Goal: Entertainment & Leisure: Consume media (video, audio)

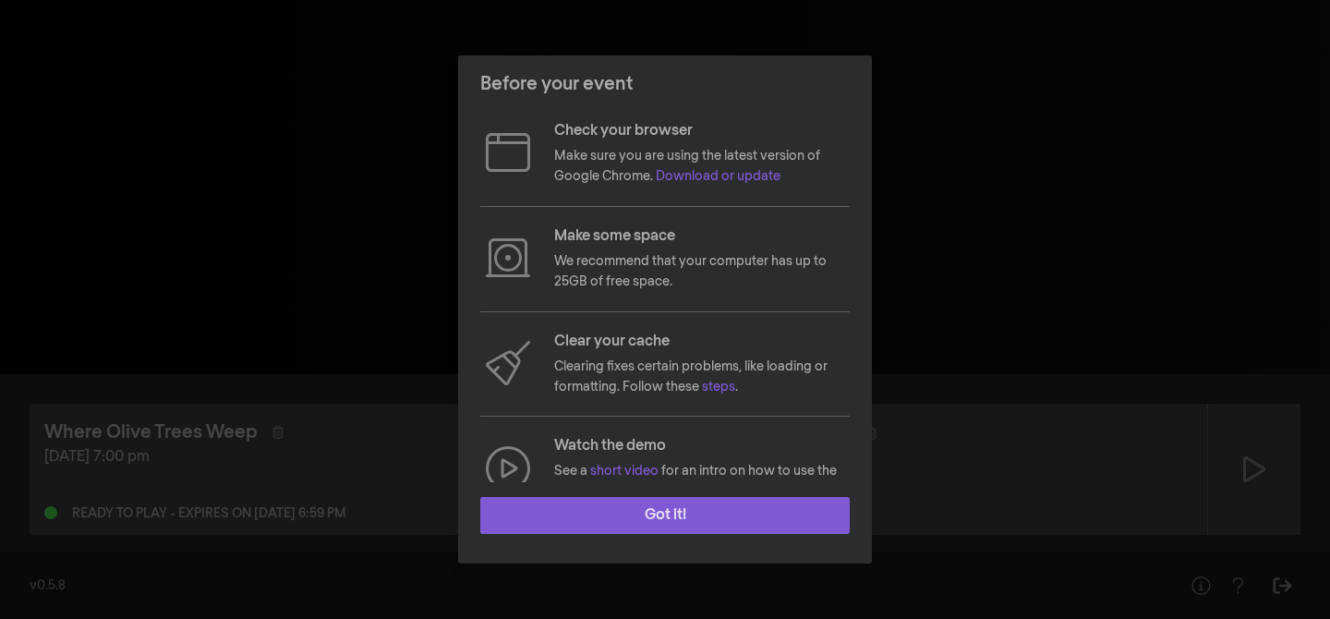
click at [616, 522] on button "Got it!" at bounding box center [664, 515] width 369 height 37
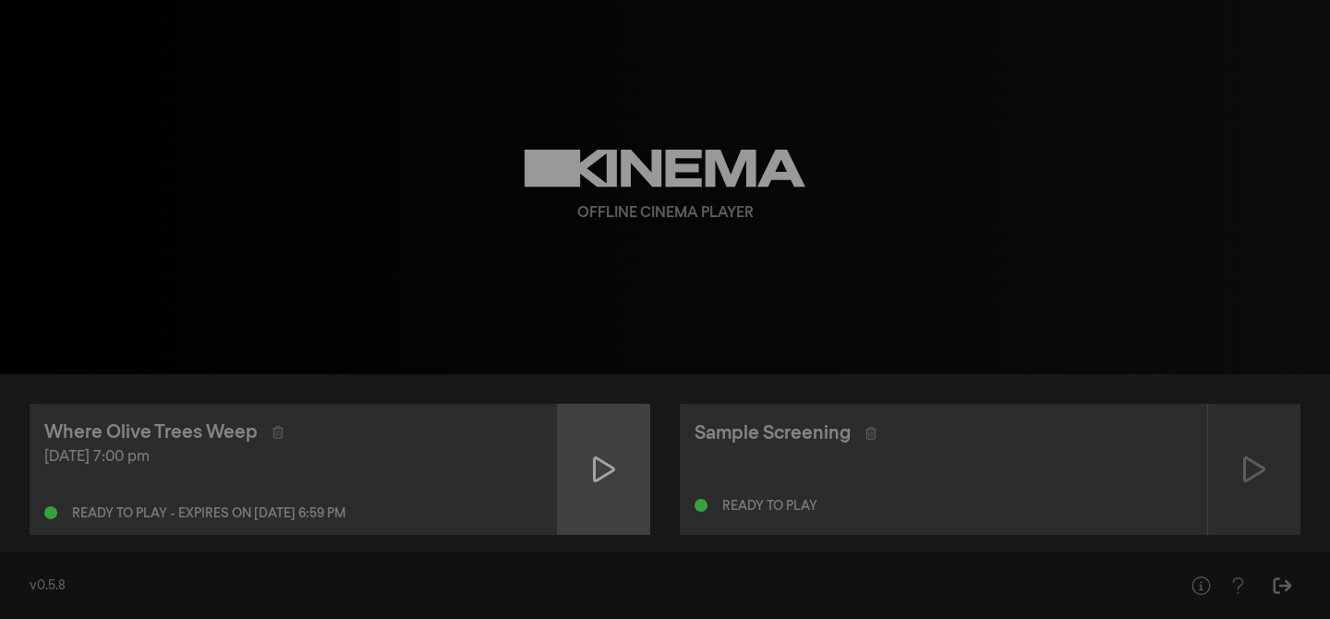
click at [602, 467] on icon at bounding box center [604, 469] width 22 height 30
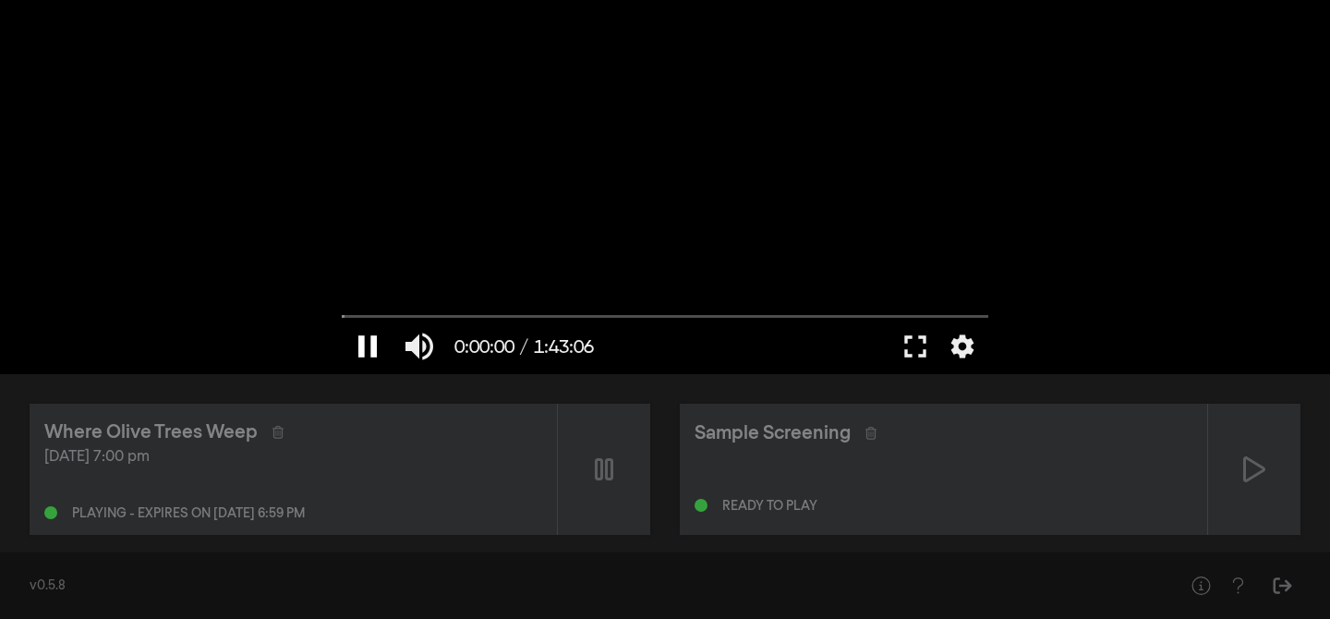
click at [365, 347] on button "pause" at bounding box center [368, 346] width 52 height 55
click at [369, 358] on button "play_arrow" at bounding box center [368, 346] width 52 height 55
click at [377, 345] on button "pause" at bounding box center [368, 346] width 52 height 55
click at [377, 345] on button "play_arrow" at bounding box center [368, 346] width 52 height 55
click at [483, 316] on input "Chercher" at bounding box center [665, 315] width 647 height 11
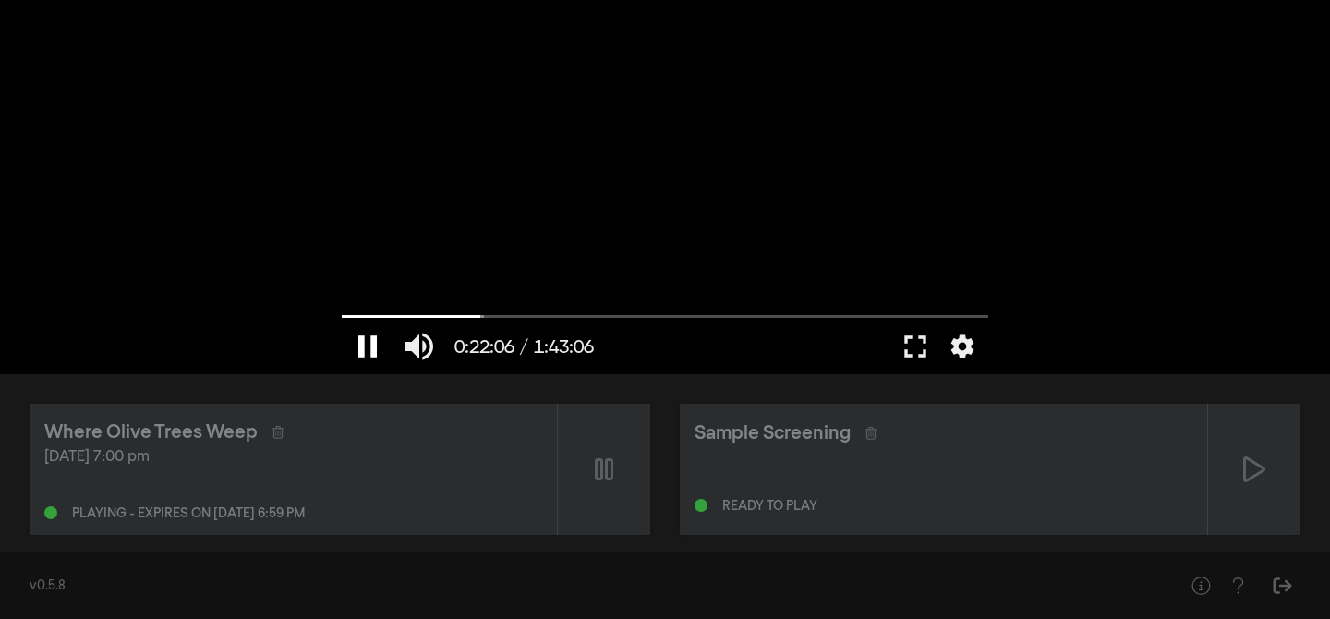
type input "1326.467093"
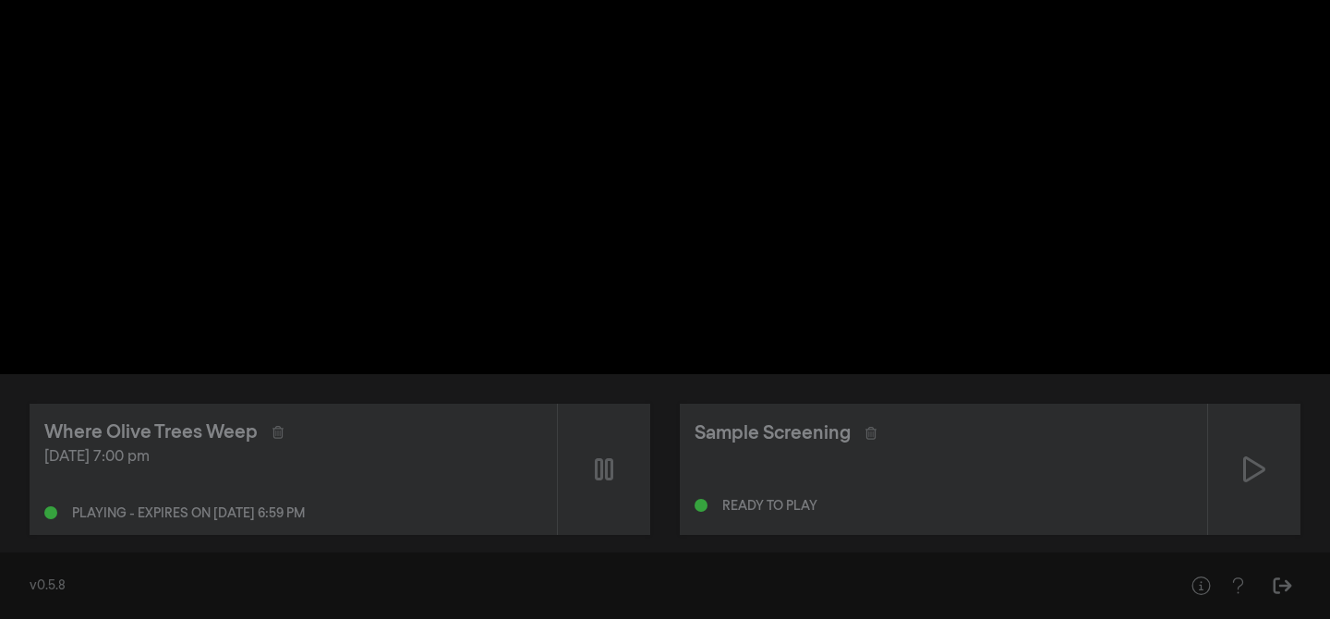
click at [366, 355] on button "pause" at bounding box center [368, 346] width 52 height 55
click at [369, 341] on button "pause" at bounding box center [368, 346] width 52 height 55
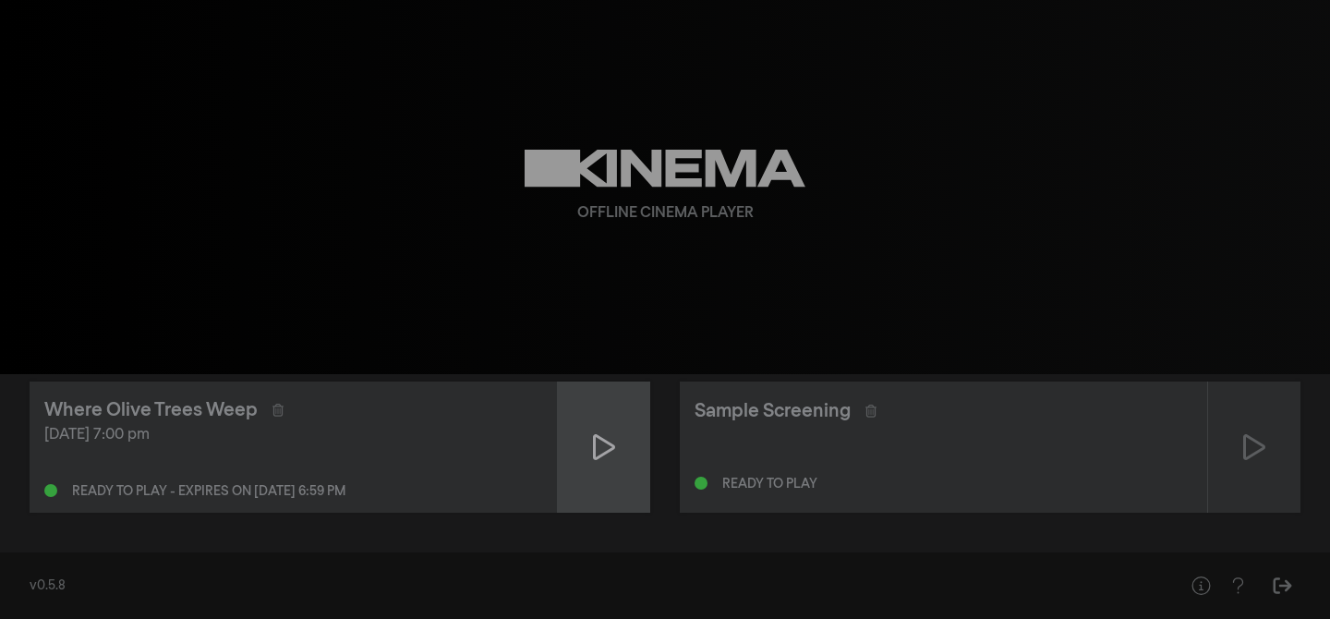
click at [603, 432] on icon at bounding box center [604, 447] width 22 height 30
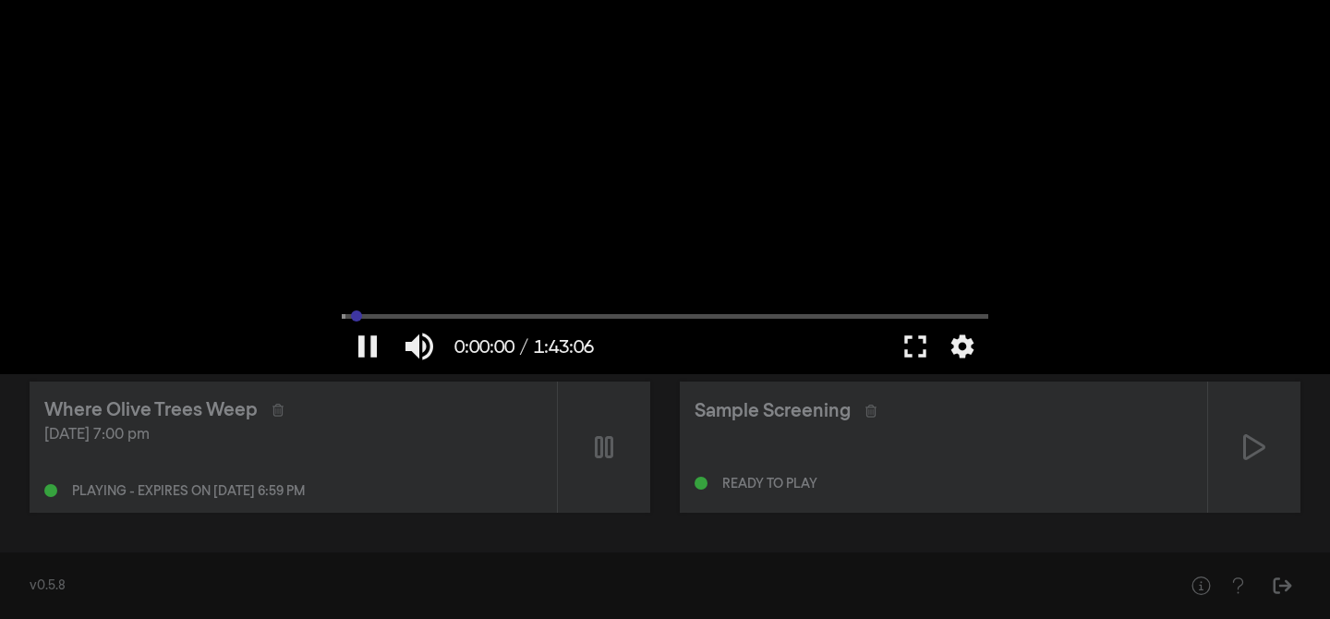
click at [356, 318] on input "Chercher" at bounding box center [665, 315] width 647 height 11
type input "86.365494"
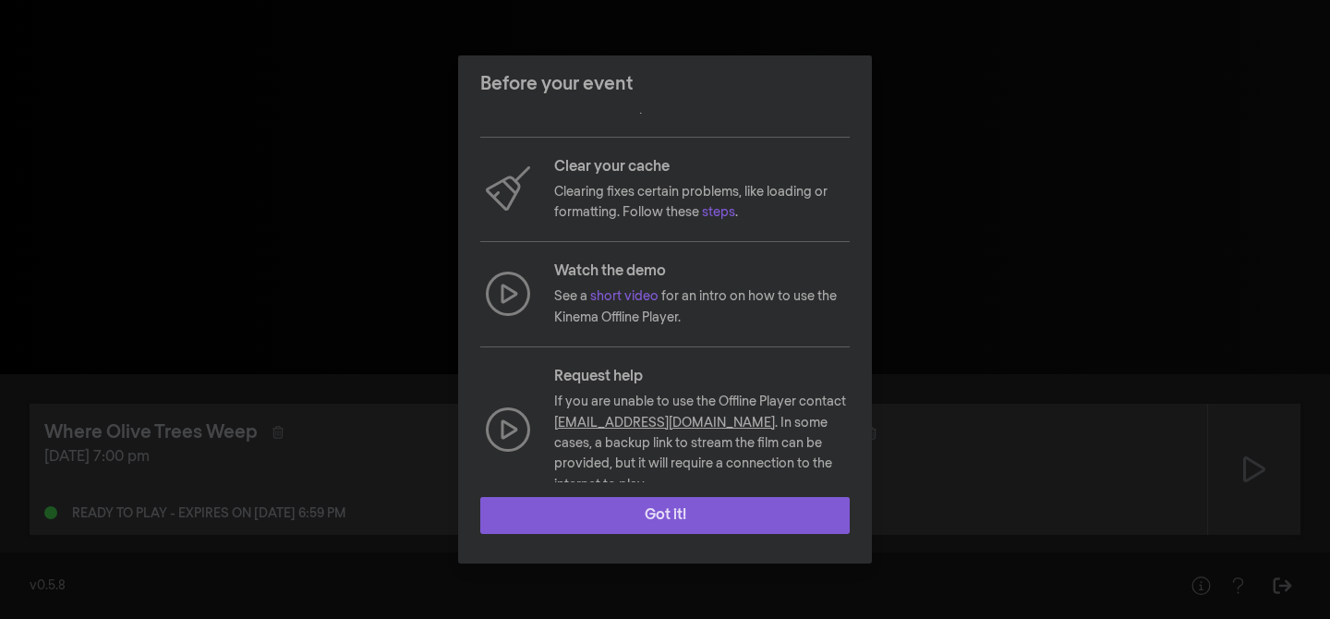
click at [648, 516] on button "Got it!" at bounding box center [664, 515] width 369 height 37
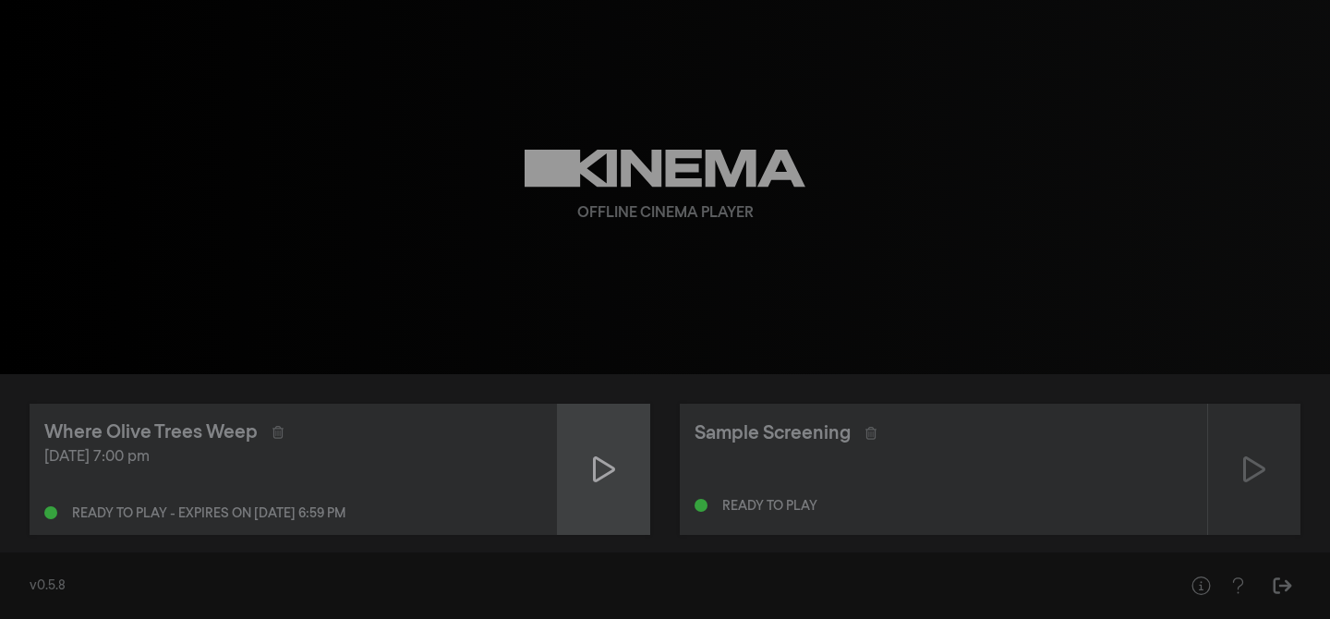
click at [622, 476] on div at bounding box center [604, 469] width 92 height 131
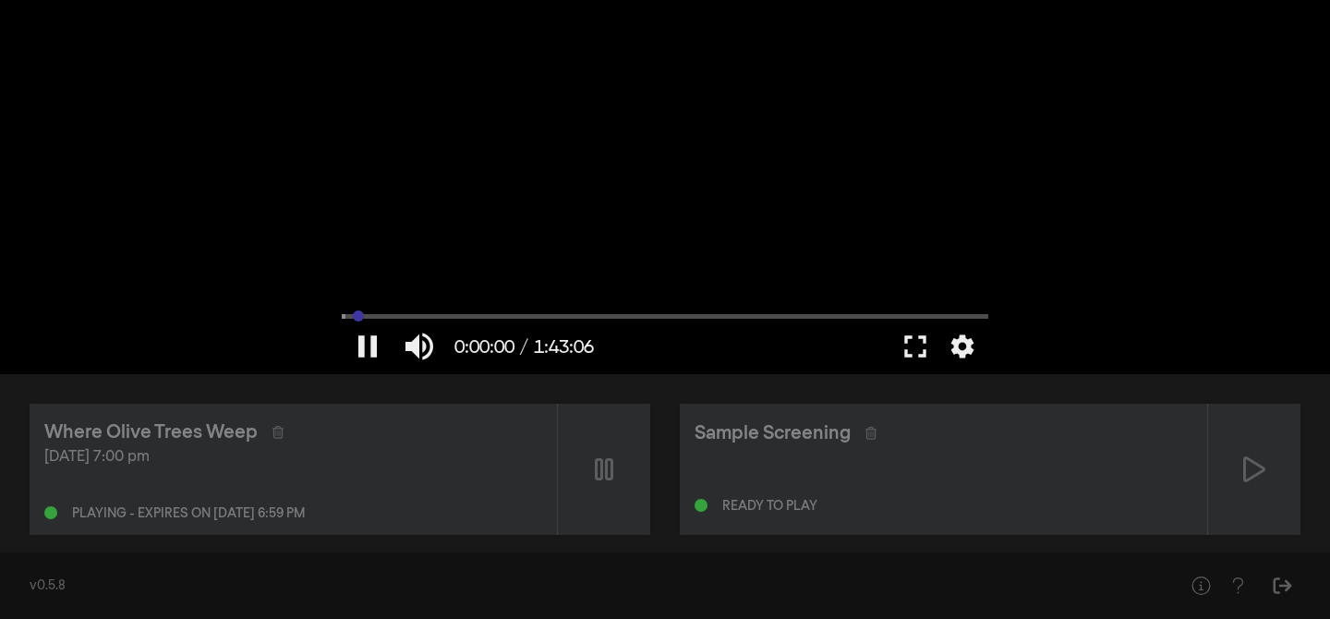
click at [358, 316] on input "Chercher" at bounding box center [665, 315] width 647 height 11
type input "109.898833"
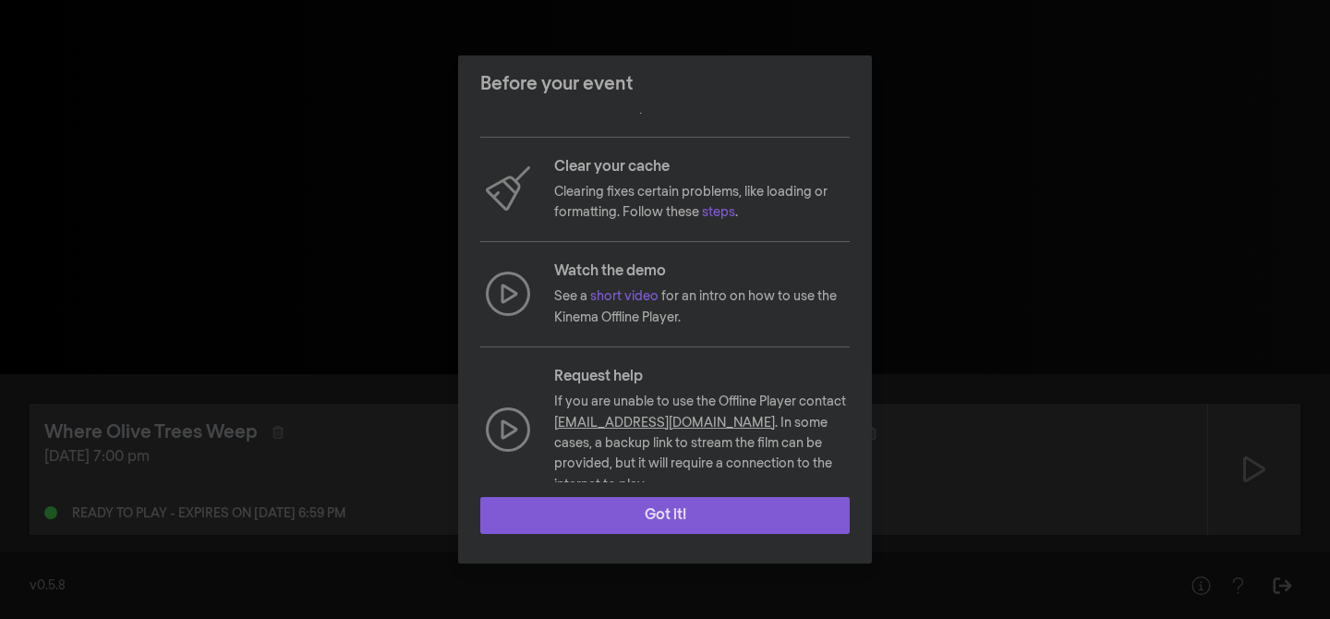
click at [656, 517] on button "Got it!" at bounding box center [664, 515] width 369 height 37
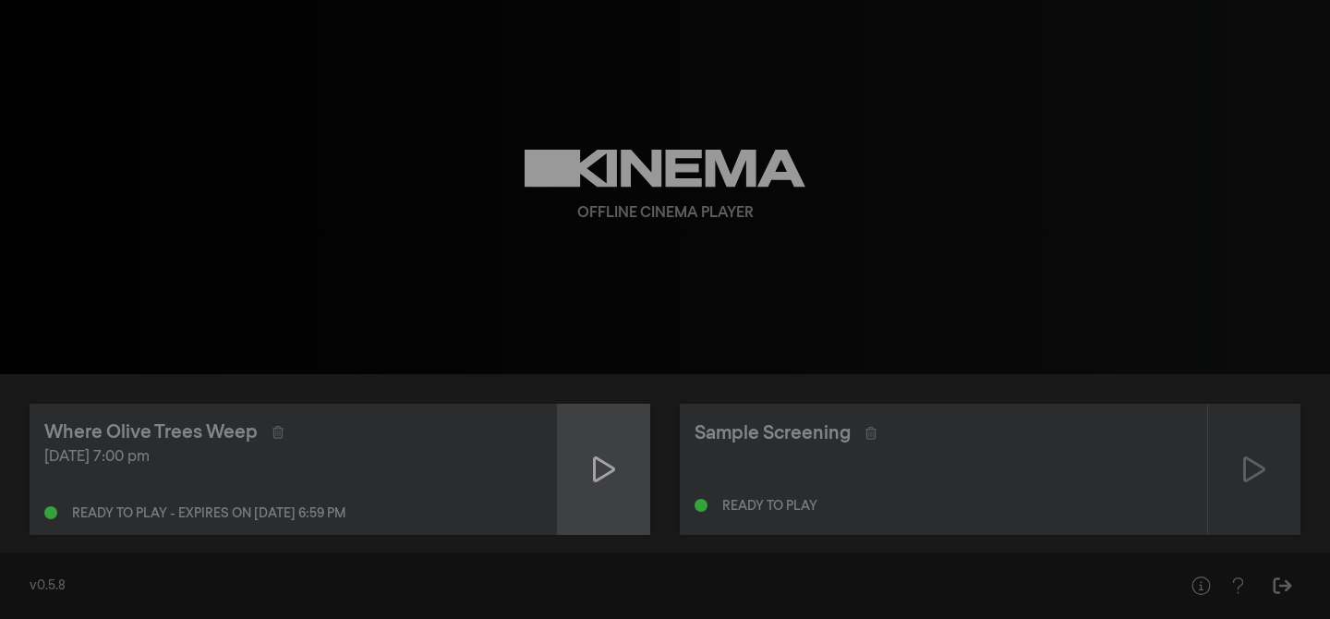
click at [607, 457] on icon at bounding box center [604, 469] width 22 height 30
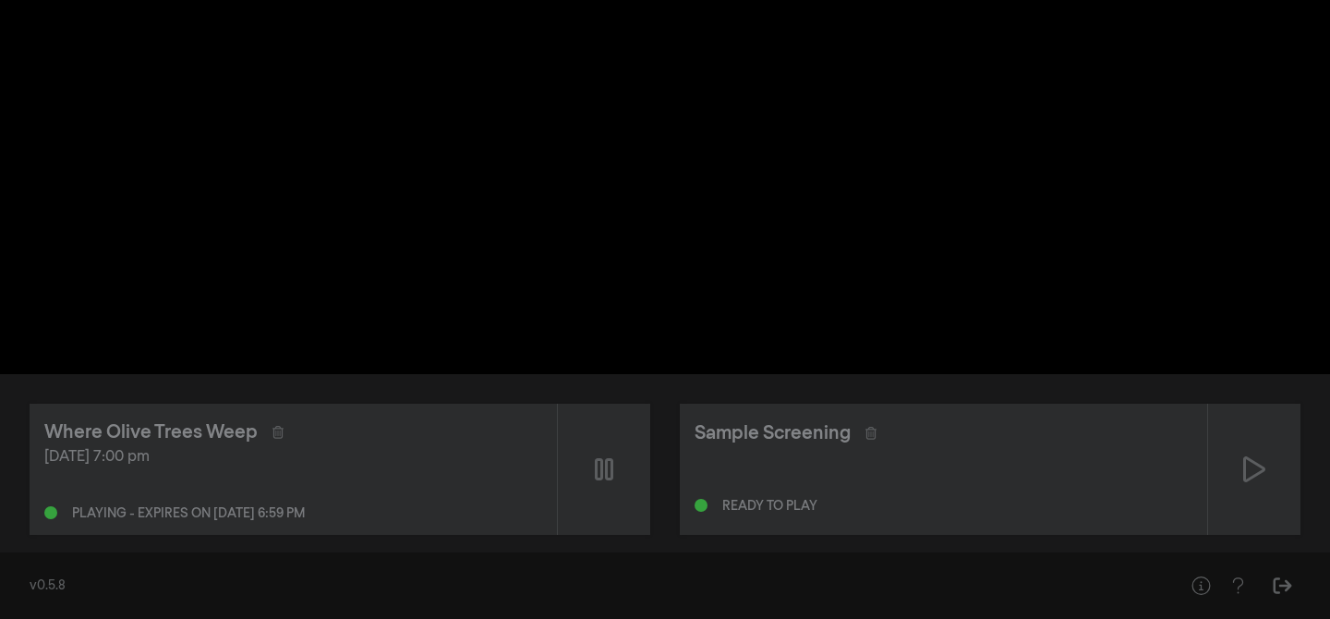
type input "0.183416"
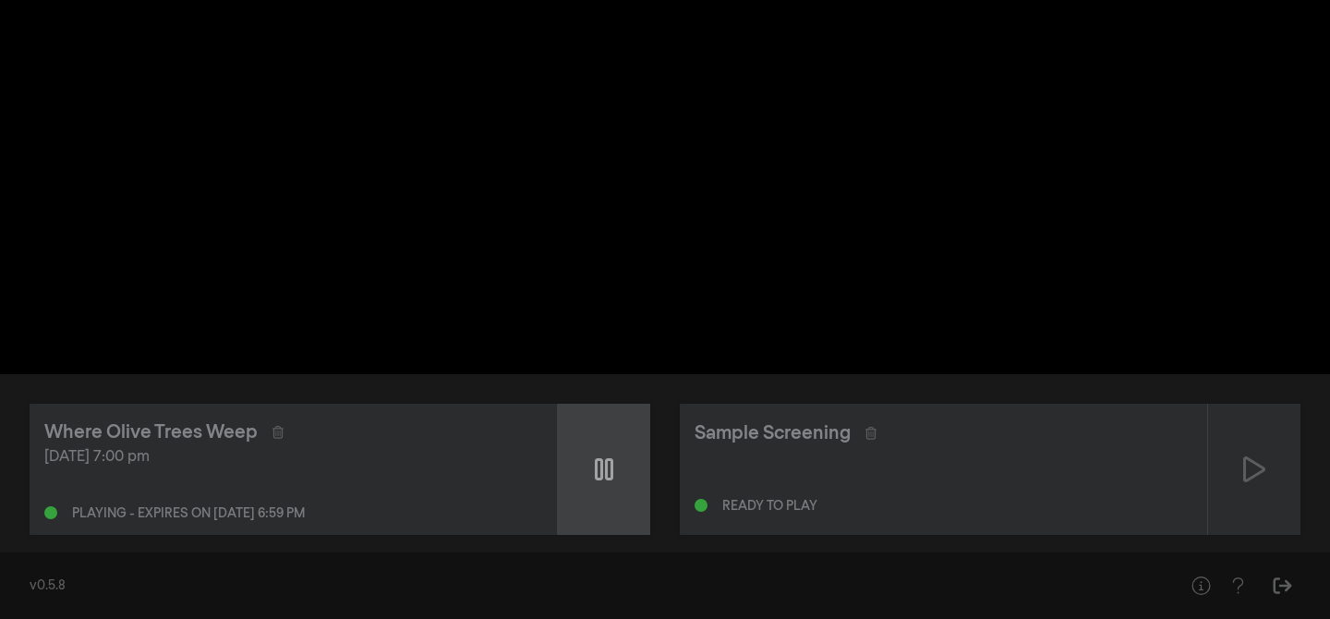
click at [588, 460] on div at bounding box center [604, 469] width 92 height 131
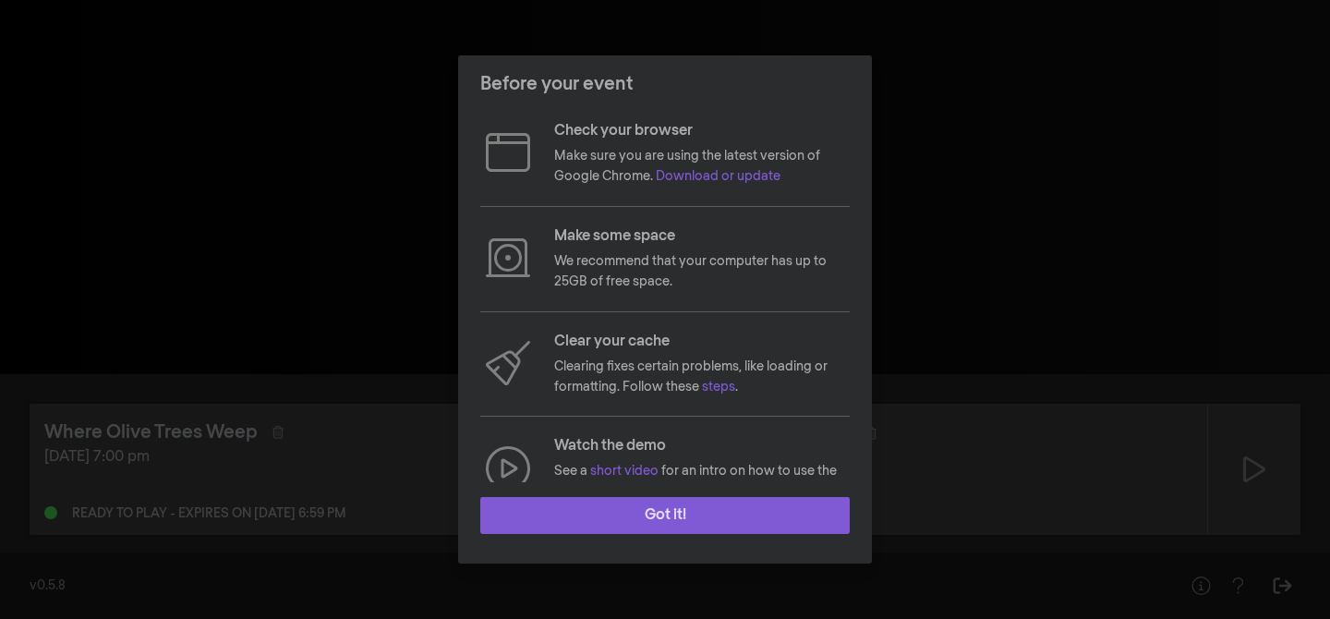
click at [648, 503] on button "Got it!" at bounding box center [664, 515] width 369 height 37
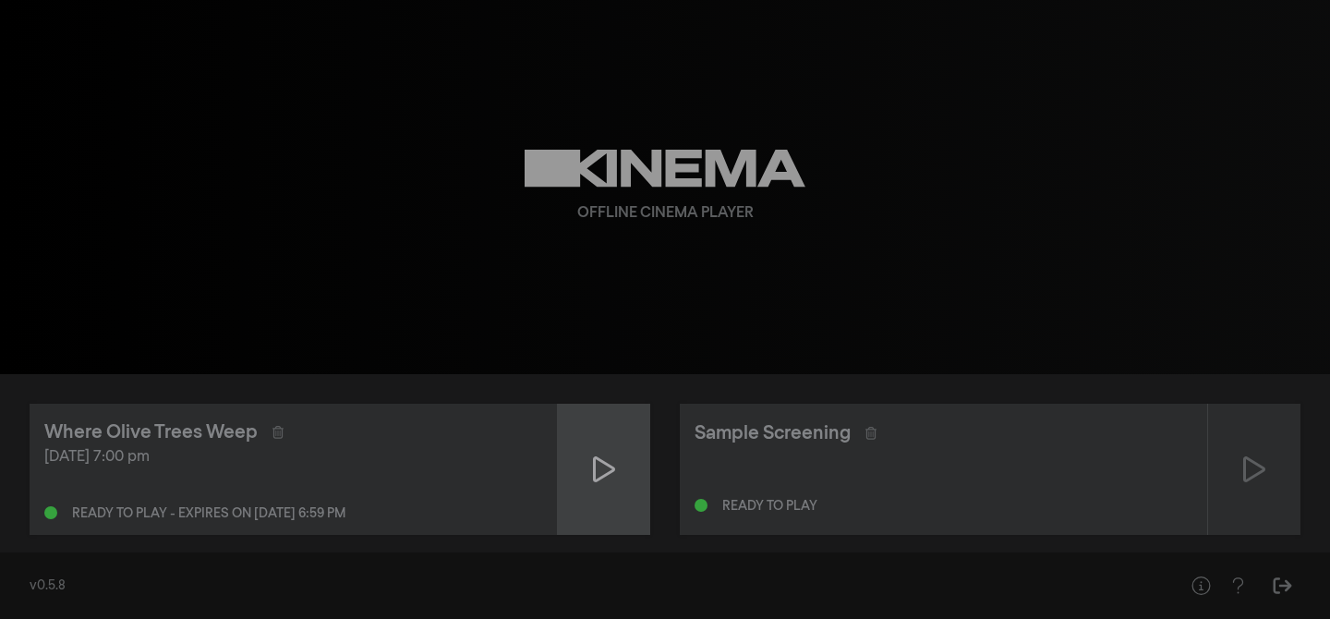
click at [576, 473] on div at bounding box center [604, 469] width 92 height 131
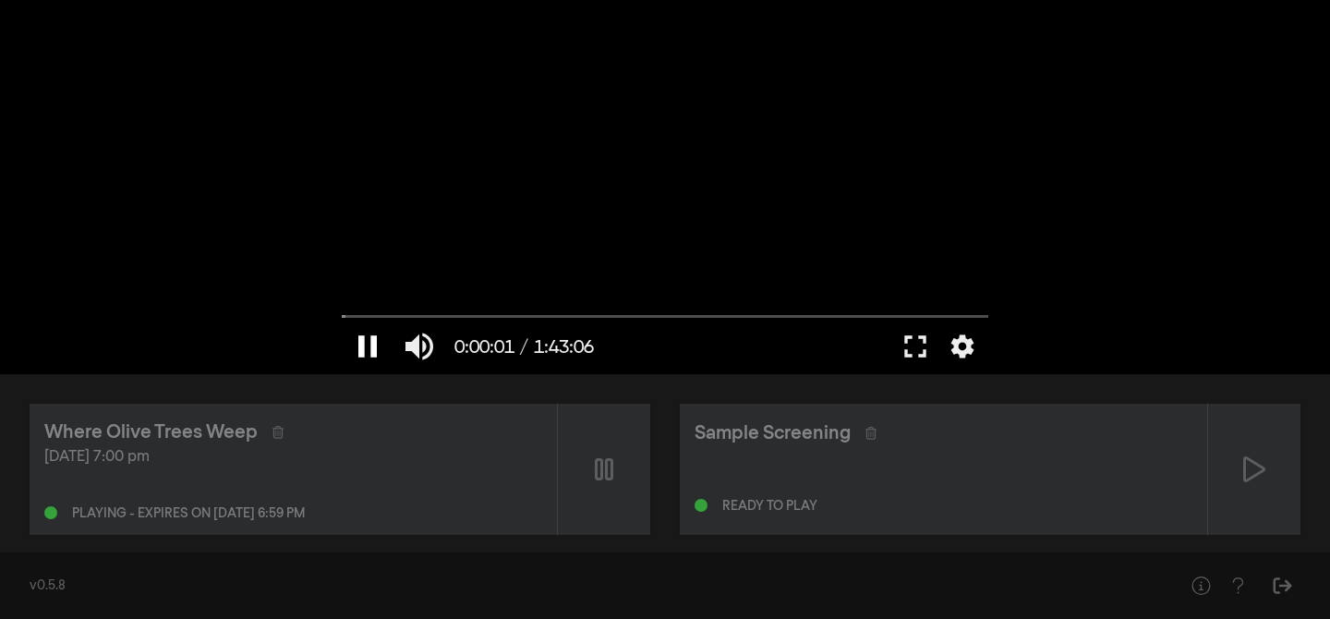
click at [363, 356] on button "pause" at bounding box center [368, 346] width 52 height 55
click at [369, 349] on button "play_arrow" at bounding box center [368, 346] width 52 height 55
click at [961, 348] on button "settings" at bounding box center [962, 346] width 42 height 55
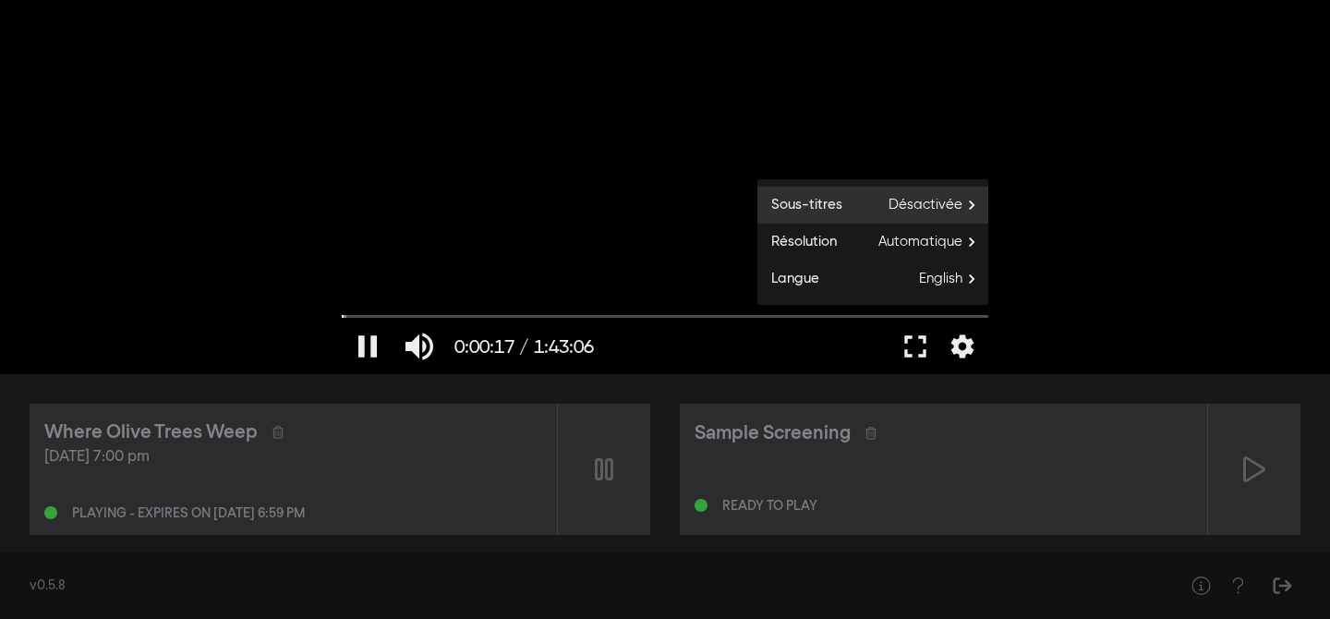
click at [946, 204] on span "Désactivée" at bounding box center [939, 205] width 100 height 28
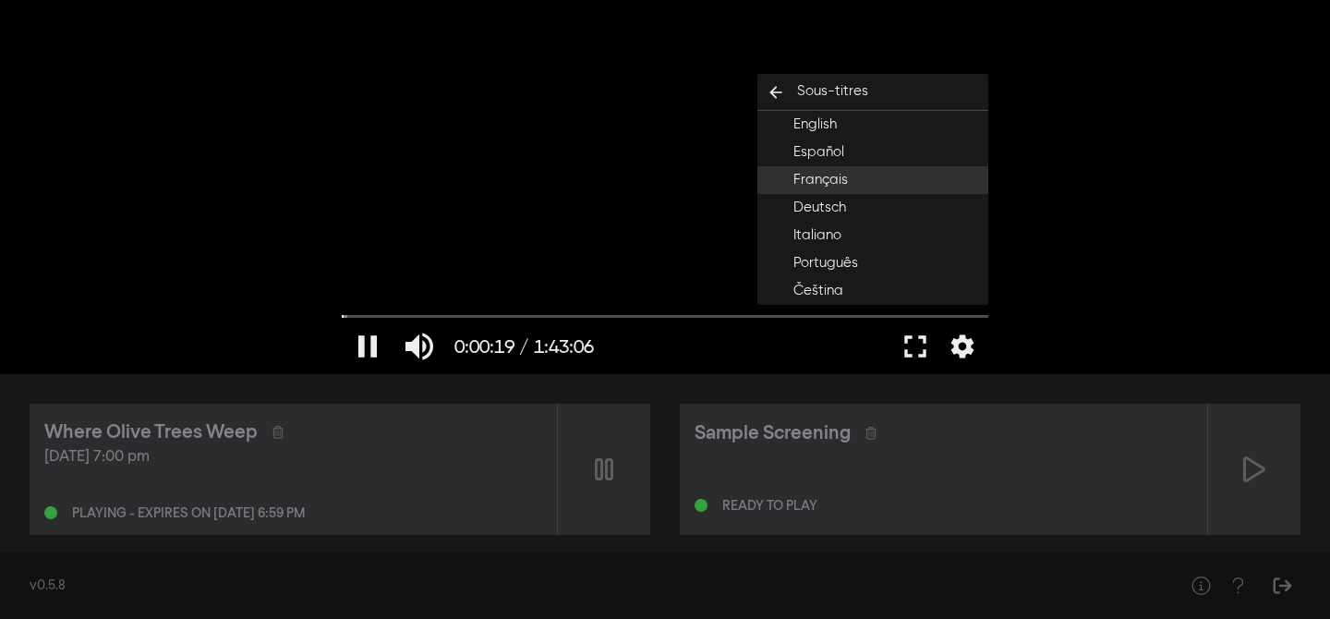
click at [827, 176] on span "Français" at bounding box center [820, 180] width 54 height 21
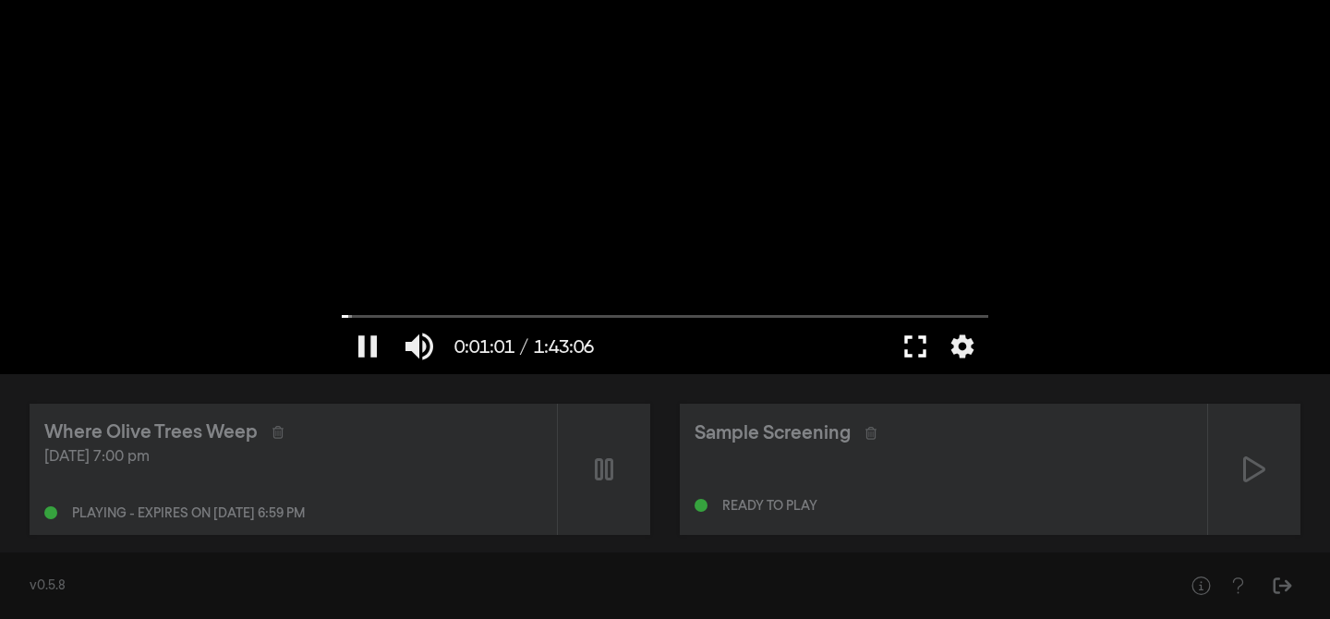
click at [921, 345] on button "fullscreen" at bounding box center [916, 346] width 52 height 55
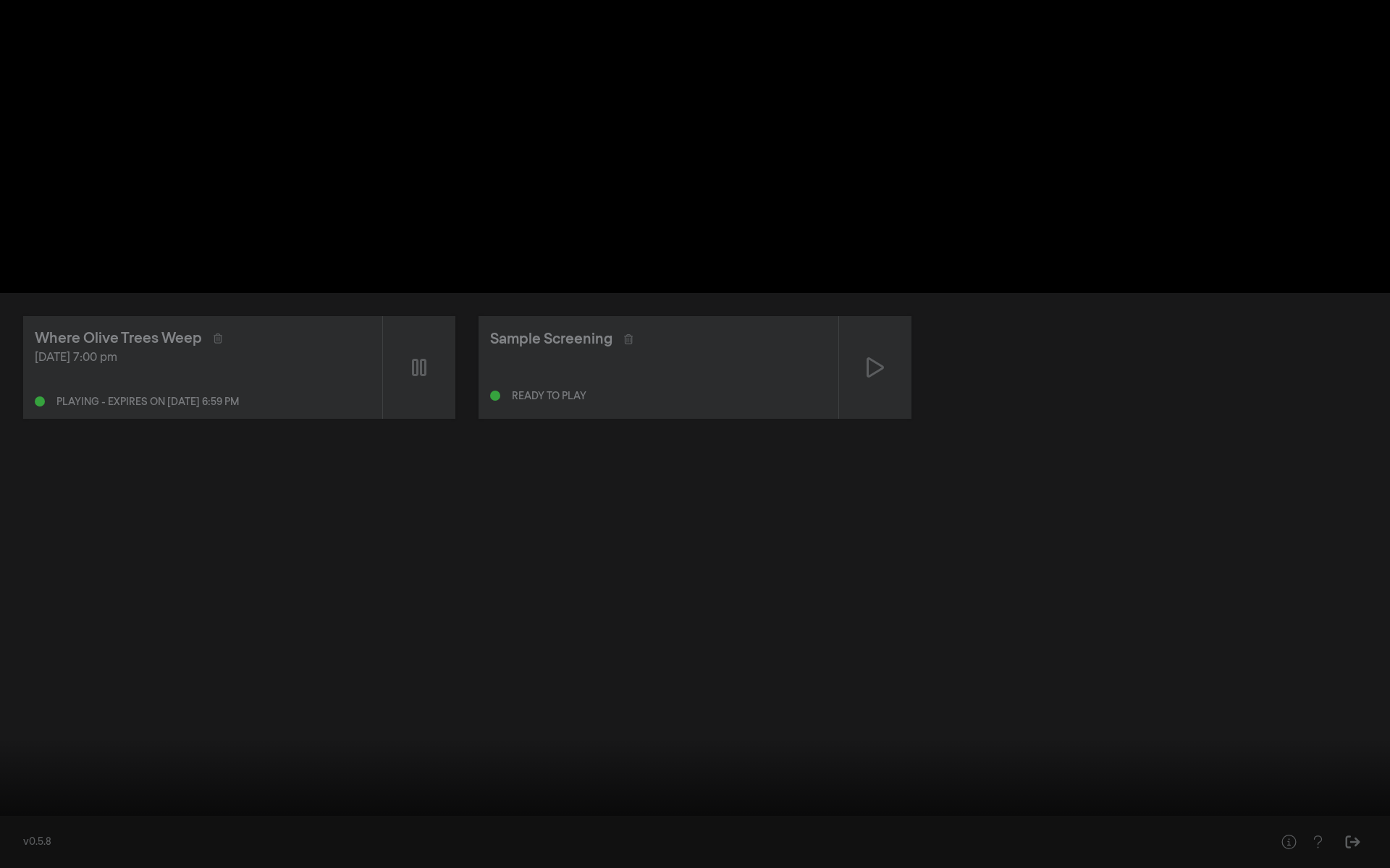
click at [415, 484] on input "Chercher" at bounding box center [694, 823] width 1375 height 9
click at [33, 484] on button "pause" at bounding box center [27, 846] width 41 height 43
click at [341, 180] on div at bounding box center [695, 434] width 1390 height 868
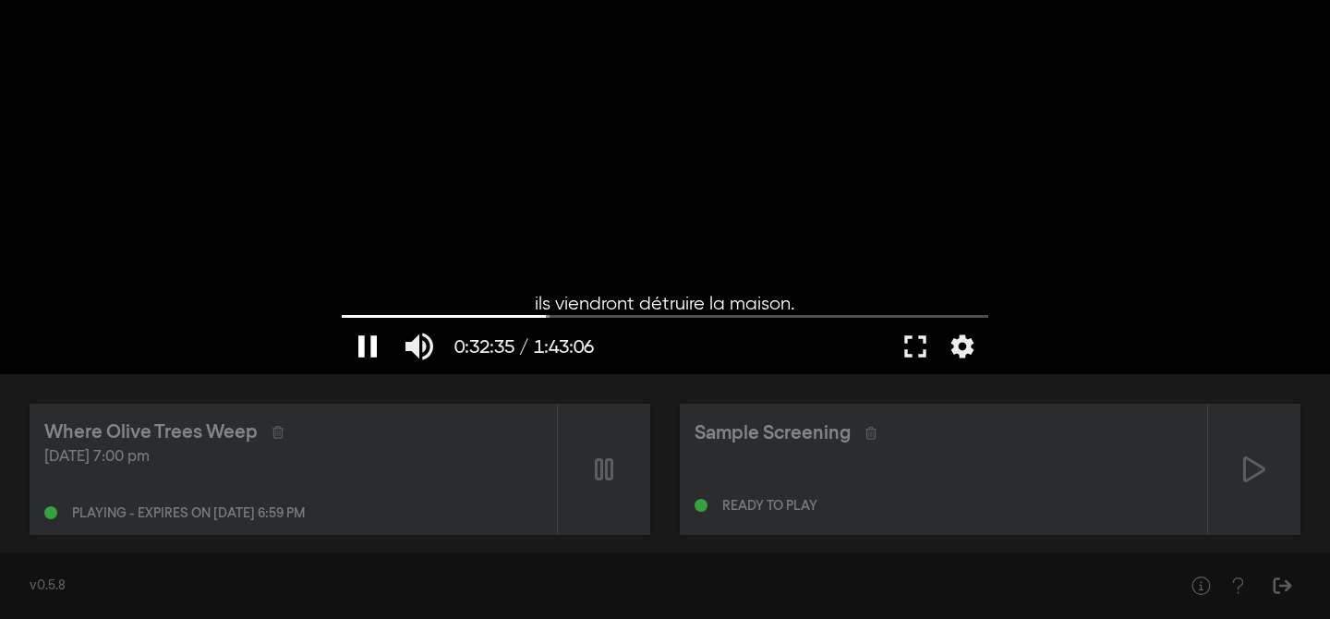
click at [379, 347] on button "pause" at bounding box center [368, 346] width 52 height 55
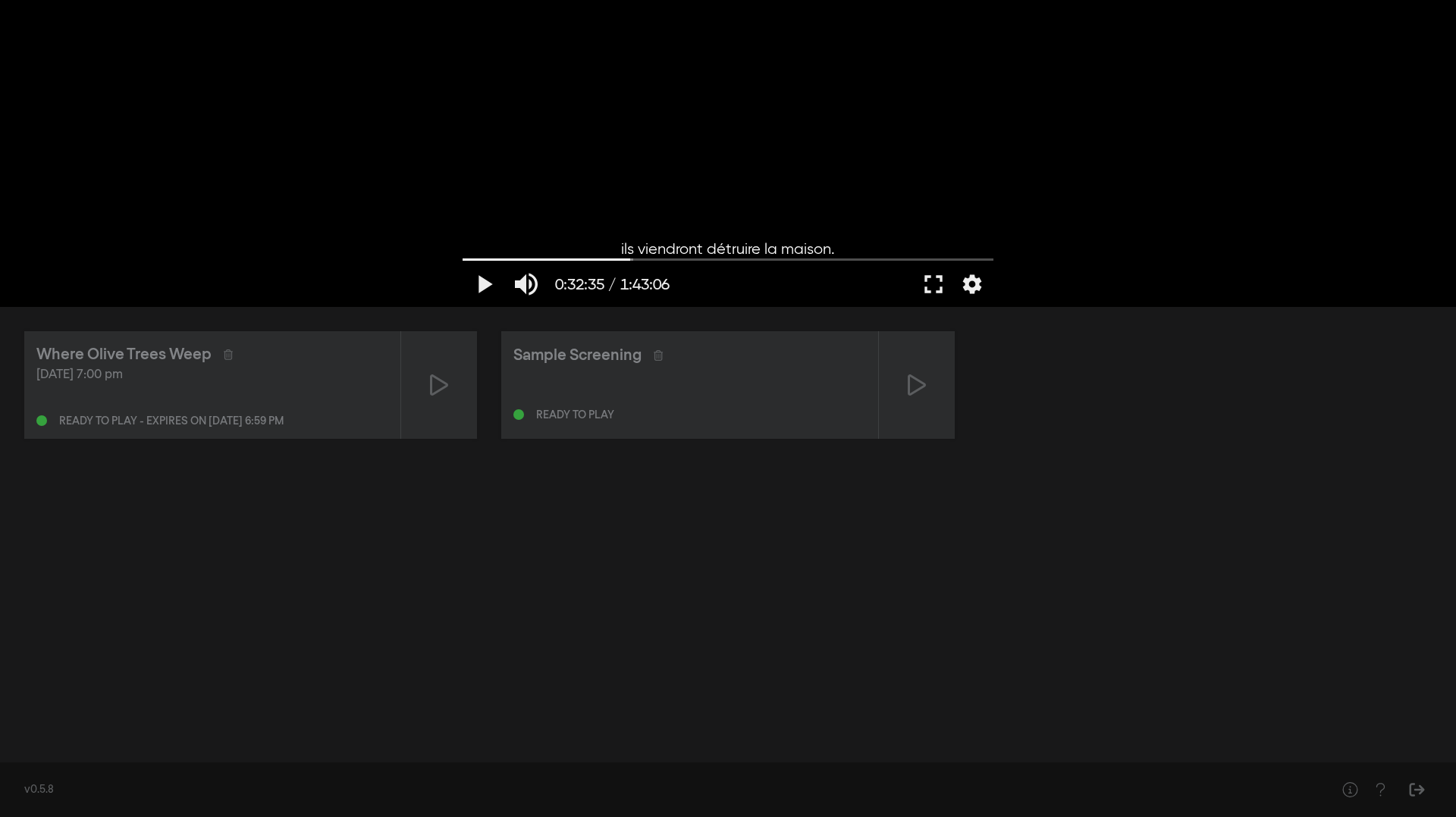
click at [1048, 290] on div "play_arrow 0:32:35 / 1:43:06 volume_up fullscreen settings closed_caption Sous-…" at bounding box center [728, 153] width 1456 height 307
click at [927, 291] on button "fullscreen" at bounding box center [933, 284] width 43 height 45
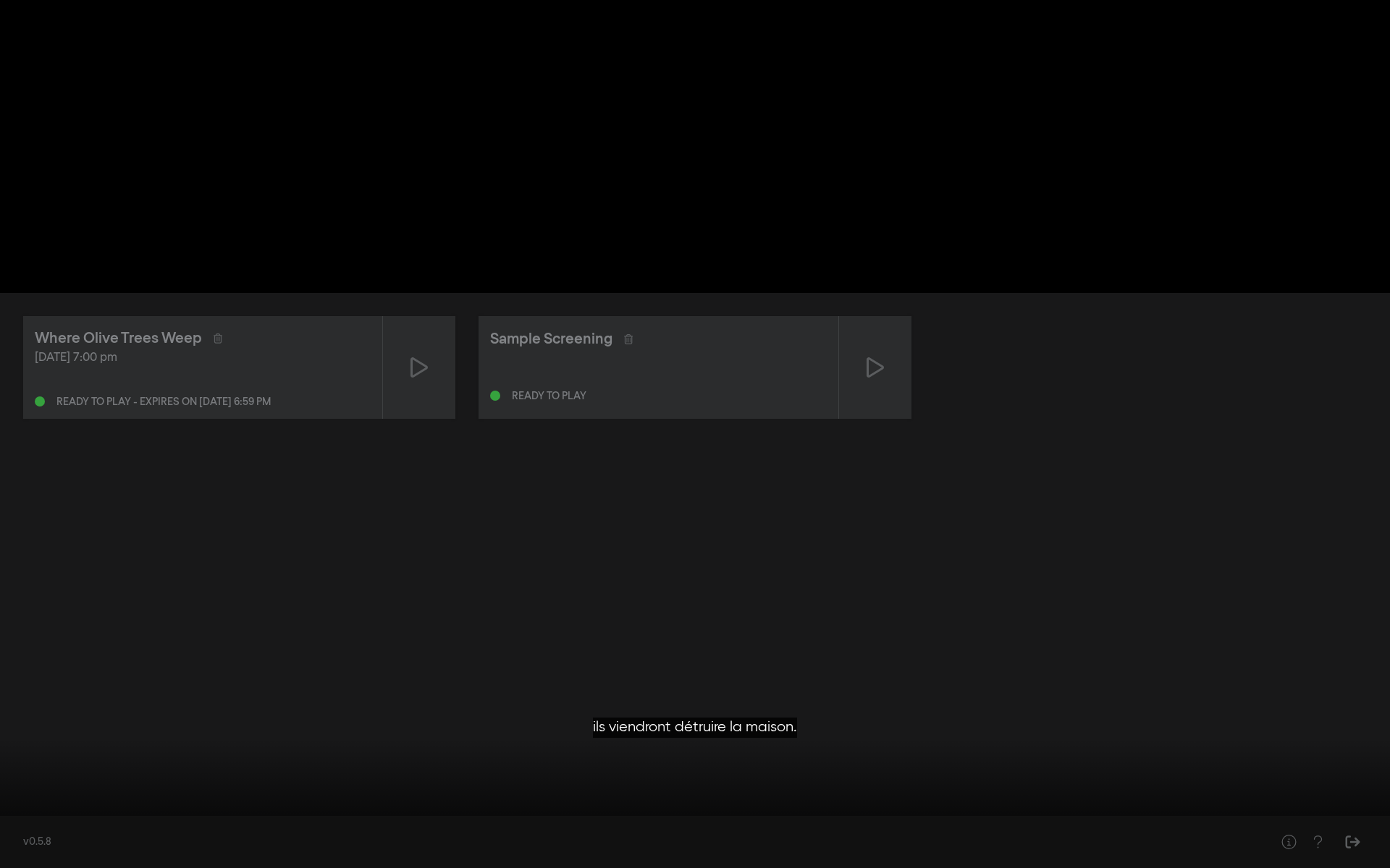
click at [81, 484] on div at bounding box center [695, 434] width 1390 height 868
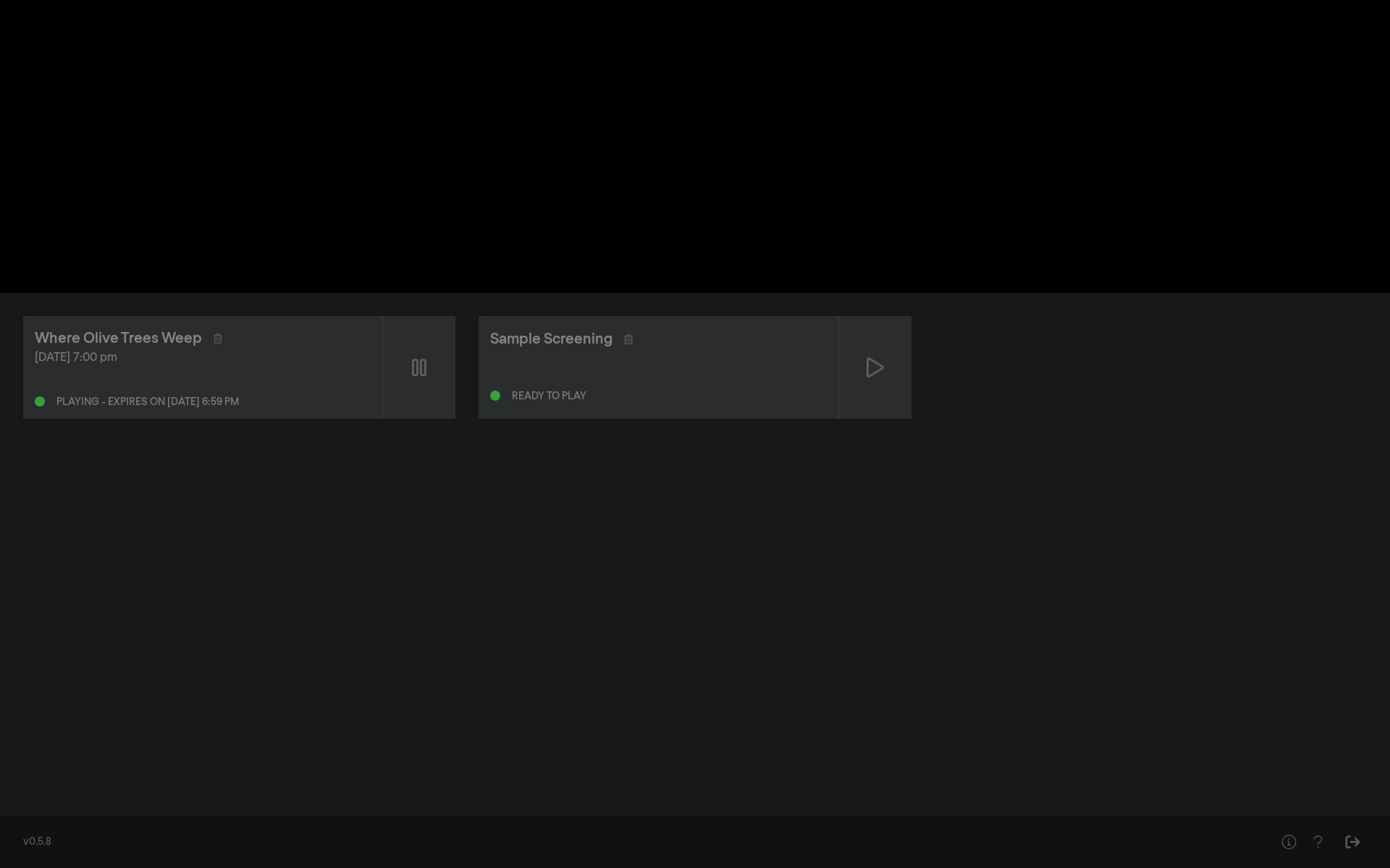
click at [45, 484] on div at bounding box center [695, 434] width 1390 height 868
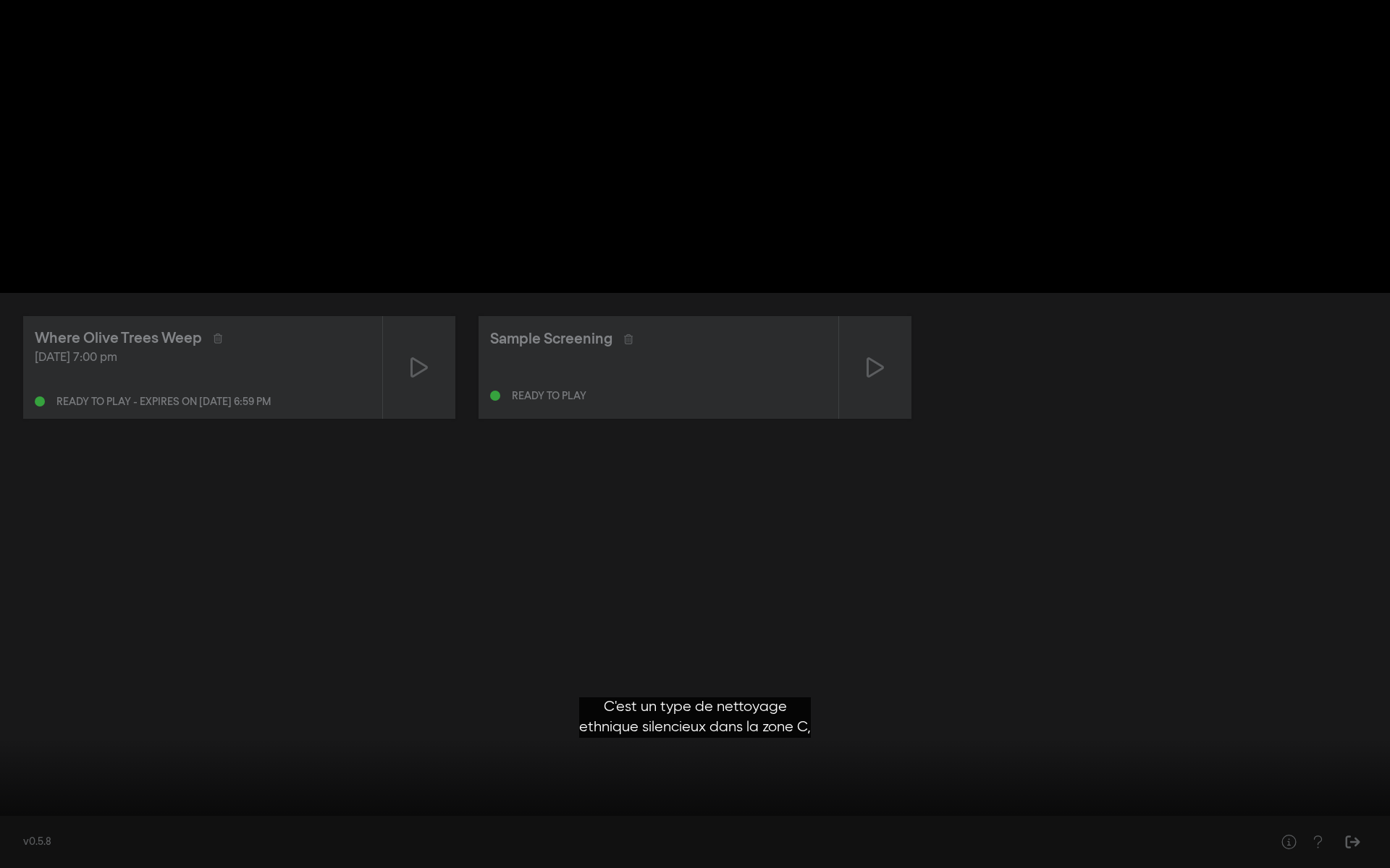
click at [1041, 484] on button "settings" at bounding box center [1362, 846] width 33 height 43
drag, startPoint x: 1001, startPoint y: 277, endPoint x: 33, endPoint y: 847, distance: 1123.4
click at [33, 484] on button "play_arrow" at bounding box center [27, 846] width 41 height 43
type input "1962.186471"
click at [7, 484] on button "pause" at bounding box center [27, 846] width 41 height 43
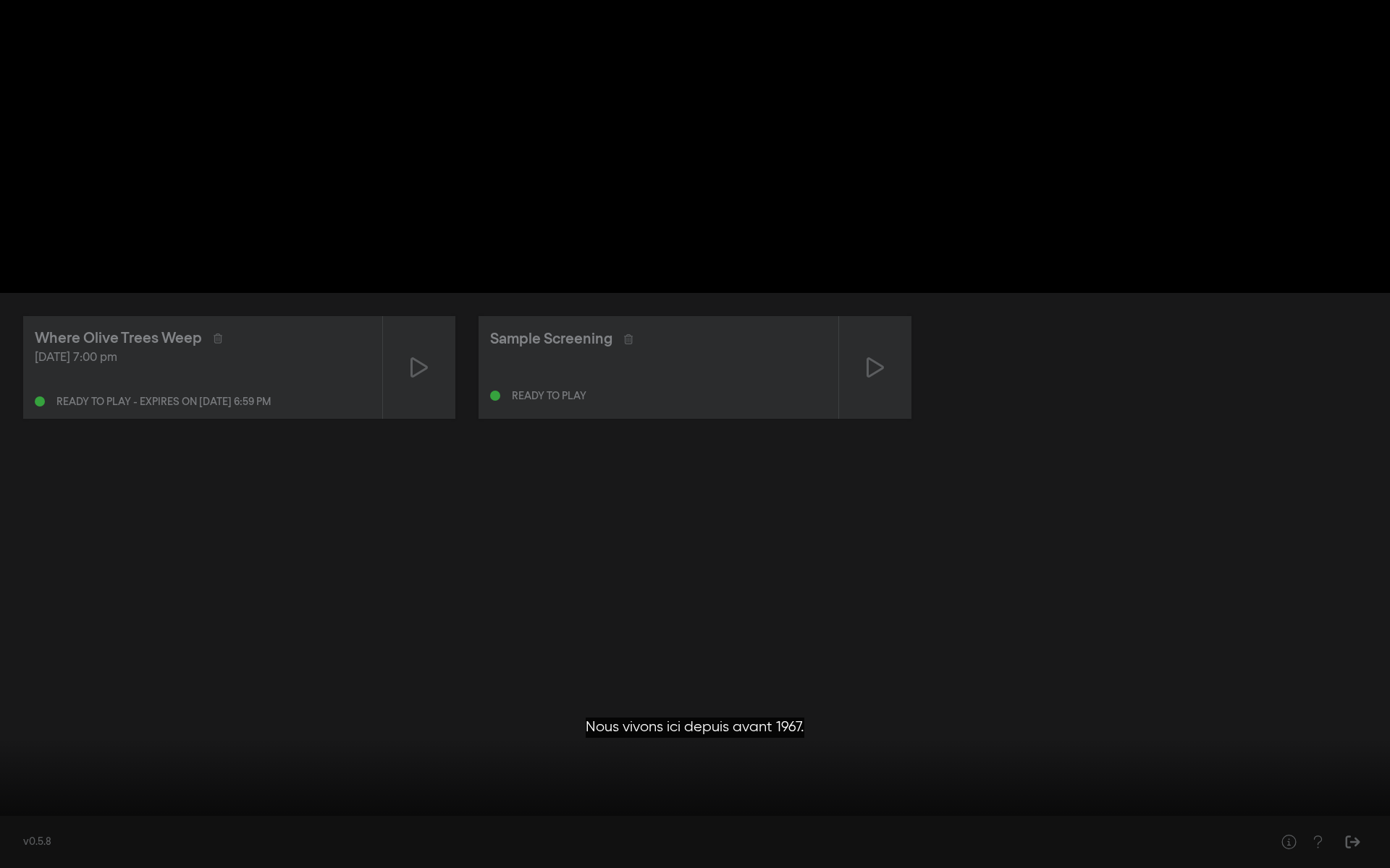
click at [7, 484] on button "play_arrow" at bounding box center [27, 846] width 41 height 43
click at [488, 484] on input "Chercher" at bounding box center [694, 823] width 1375 height 9
click at [508, 484] on input "Chercher" at bounding box center [694, 823] width 1375 height 9
click at [34, 484] on button "pause" at bounding box center [27, 846] width 41 height 43
click at [27, 484] on button "play_arrow" at bounding box center [27, 846] width 41 height 43
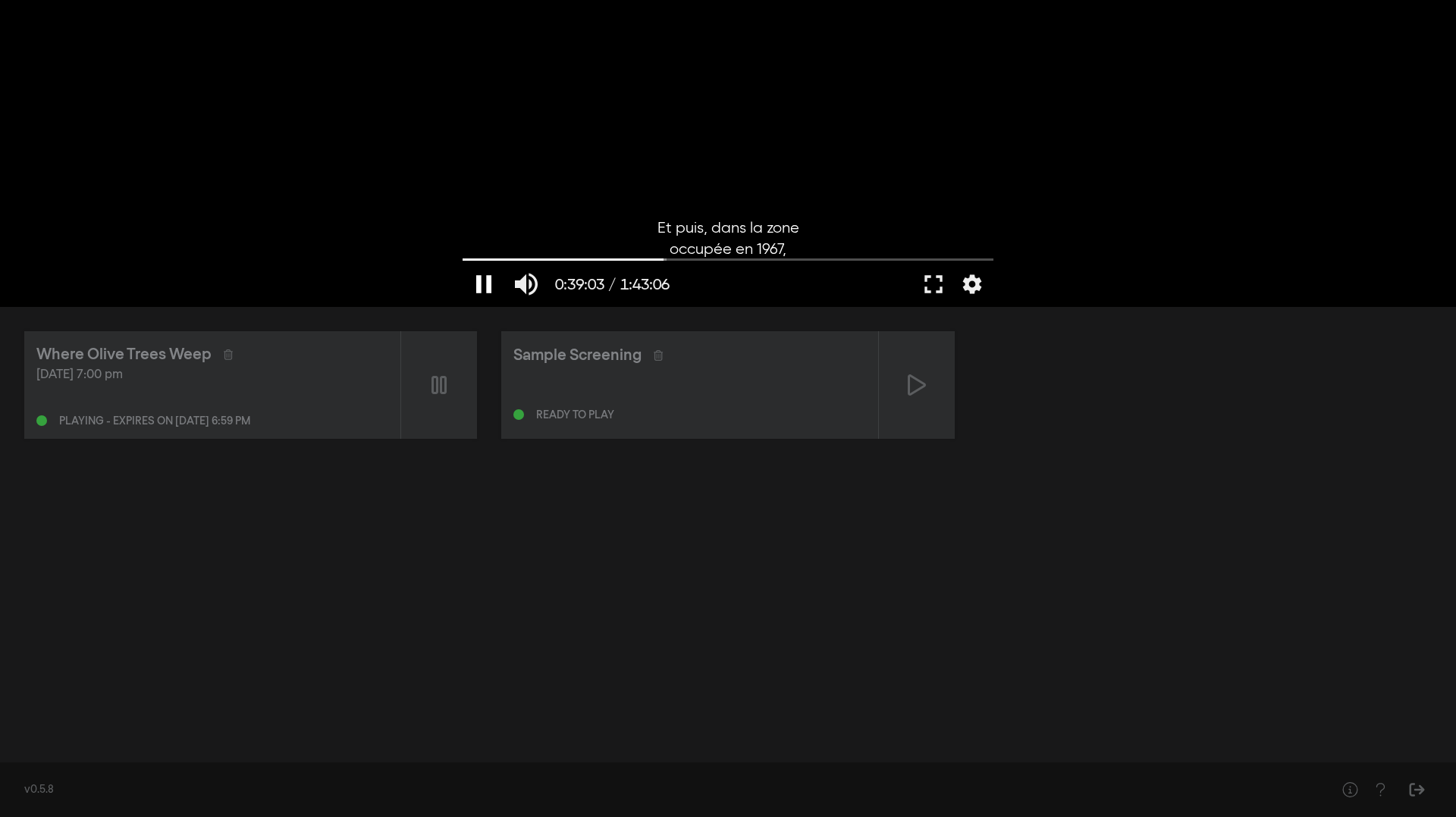
click at [486, 285] on button "pause" at bounding box center [483, 284] width 43 height 45
click at [930, 284] on button "fullscreen" at bounding box center [933, 284] width 43 height 45
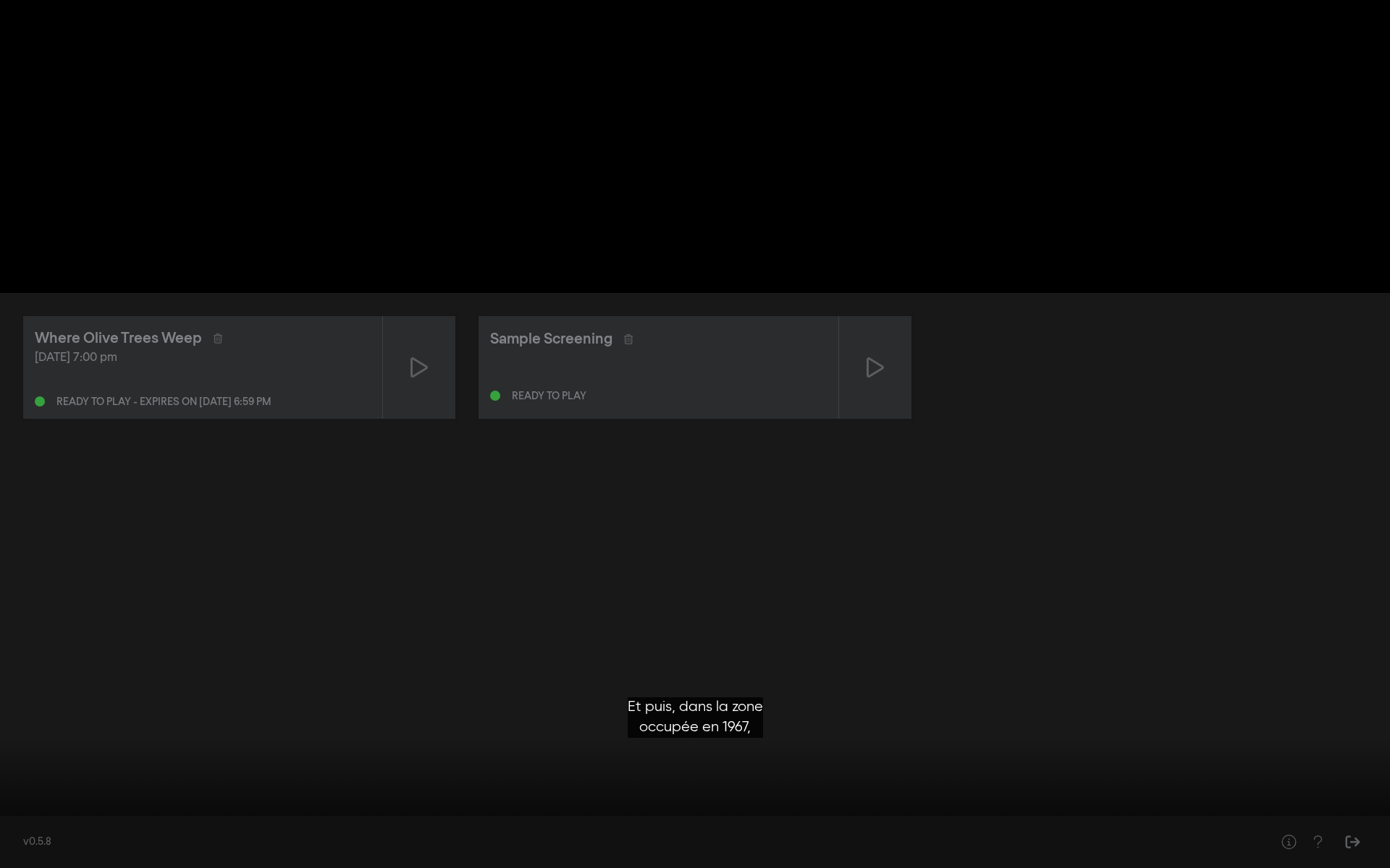
click at [33, 484] on button "play_arrow" at bounding box center [27, 846] width 41 height 43
click at [554, 484] on input "Chercher" at bounding box center [694, 823] width 1375 height 9
click at [30, 484] on button "pause" at bounding box center [27, 846] width 41 height 43
type input "2468.381656"
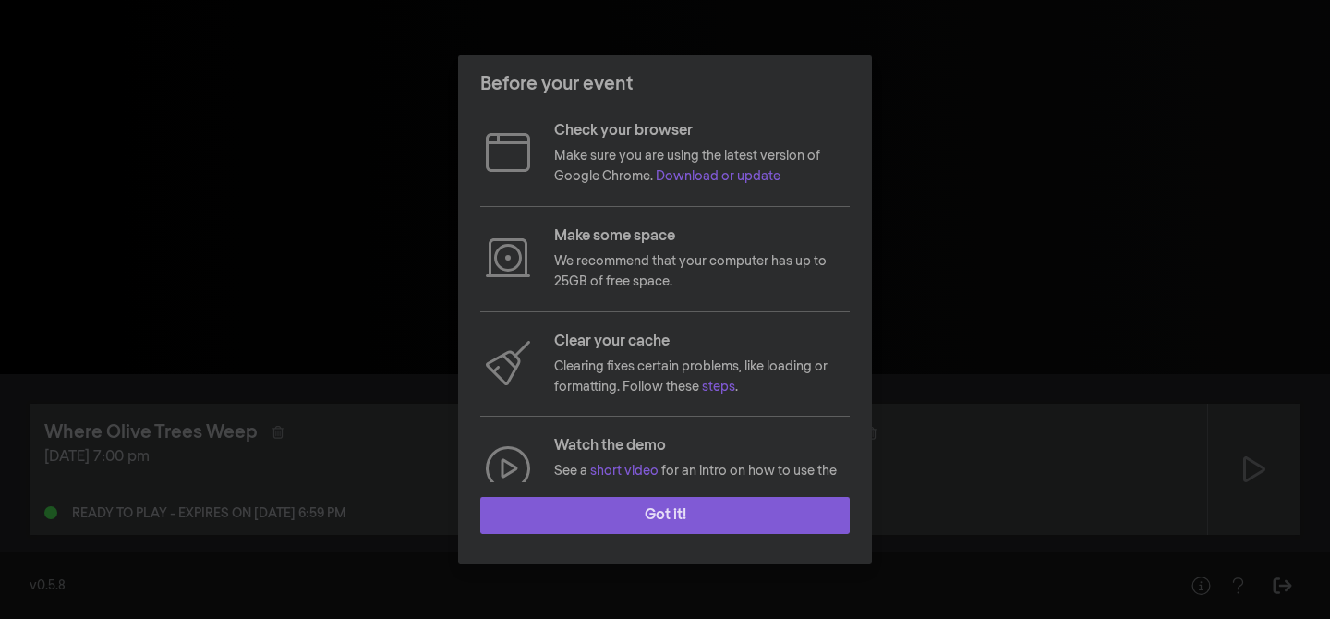
click at [631, 508] on button "Got it!" at bounding box center [664, 515] width 369 height 37
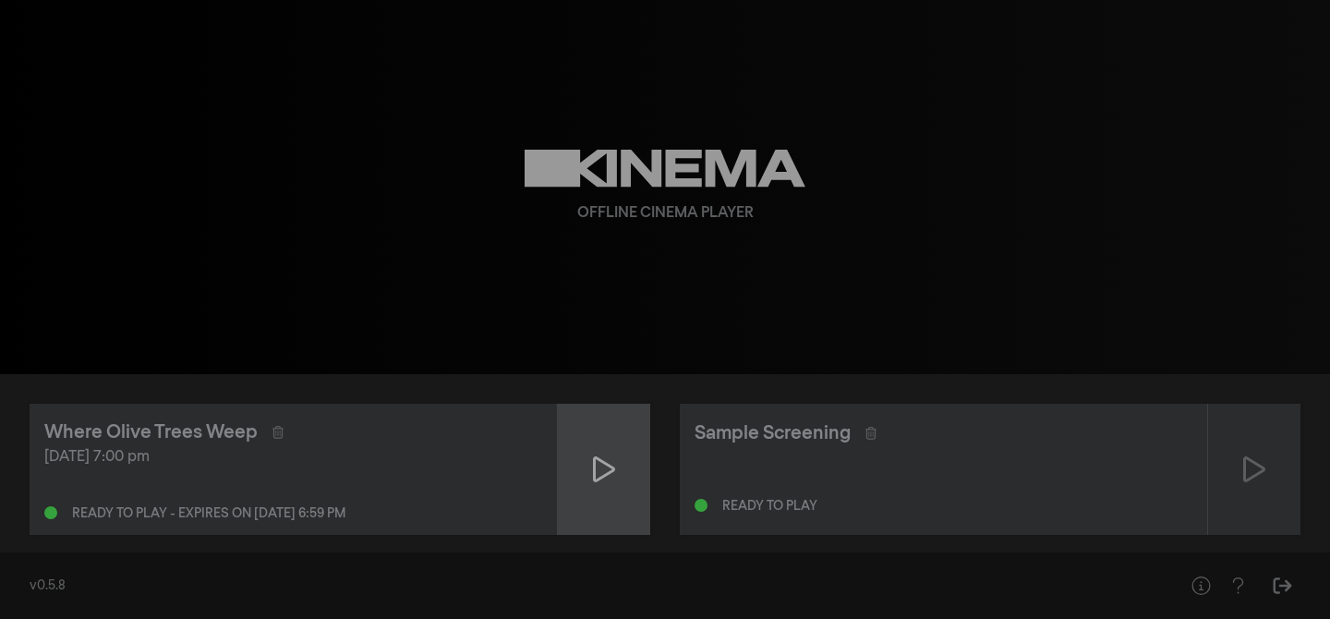
click at [625, 457] on div at bounding box center [604, 469] width 92 height 131
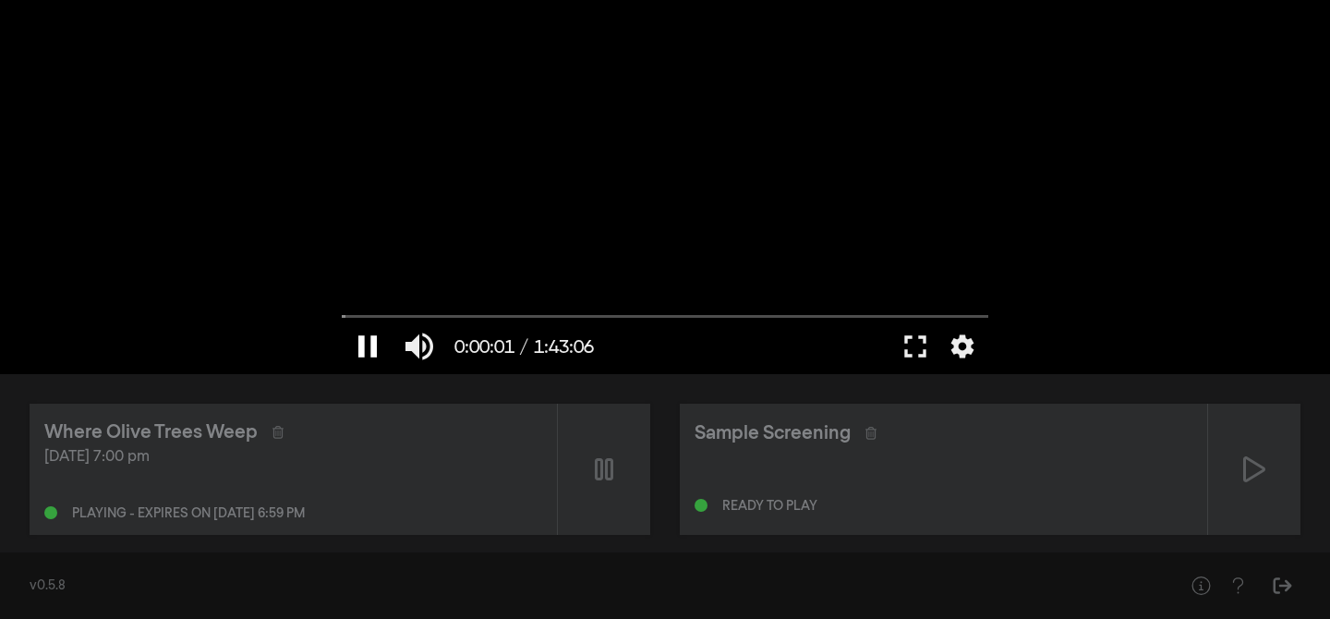
click at [363, 346] on button "pause" at bounding box center [368, 346] width 52 height 55
type input "1.765522"
